Goal: Information Seeking & Learning: Learn about a topic

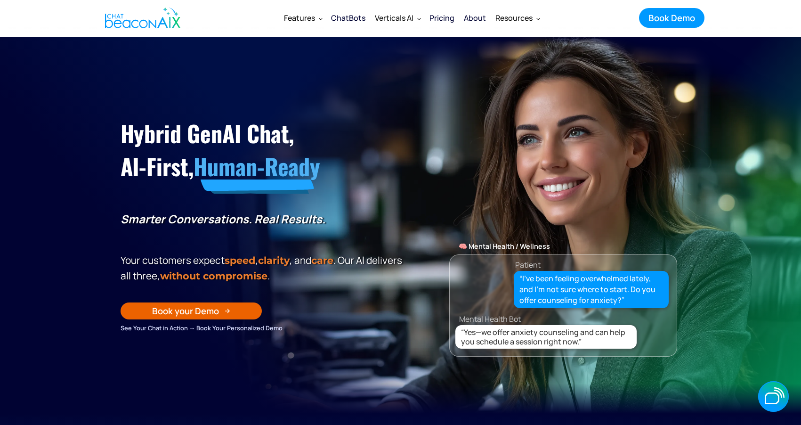
click at [351, 21] on div "ChatBots" at bounding box center [348, 17] width 34 height 13
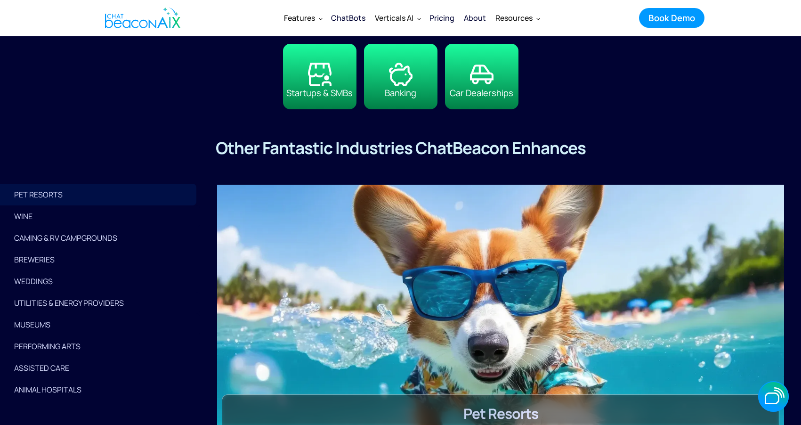
scroll to position [2208, 0]
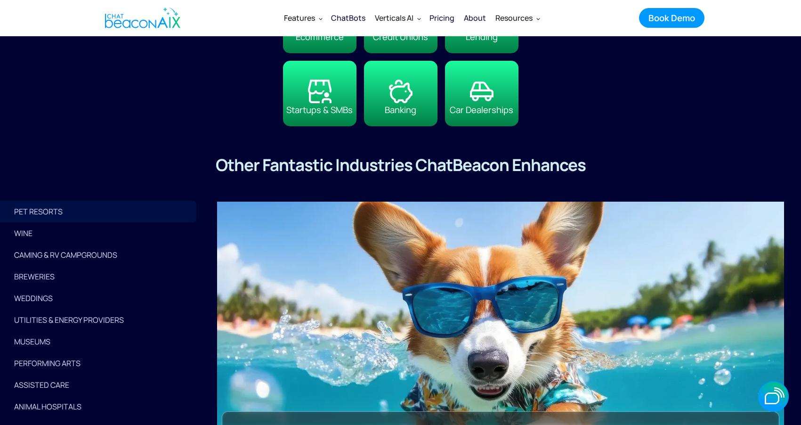
click at [59, 270] on div "BREWERIES" at bounding box center [100, 276] width 172 height 13
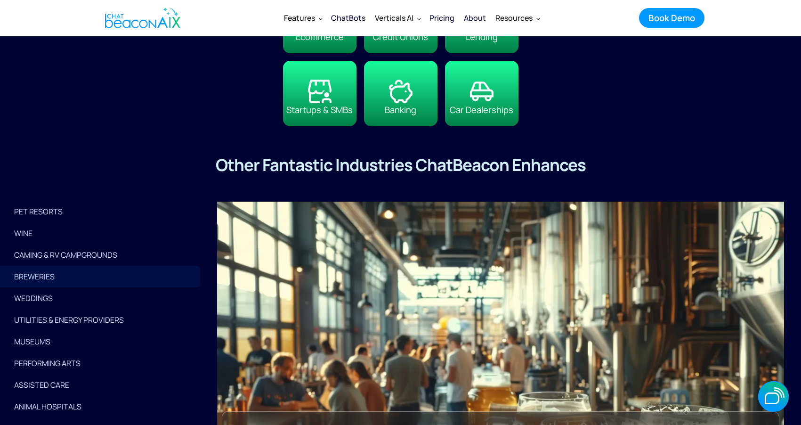
click at [46, 277] on div "BREWERIES" at bounding box center [100, 276] width 172 height 13
click at [48, 305] on link "WEDDINGS" at bounding box center [100, 298] width 200 height 22
